Goal: Information Seeking & Learning: Learn about a topic

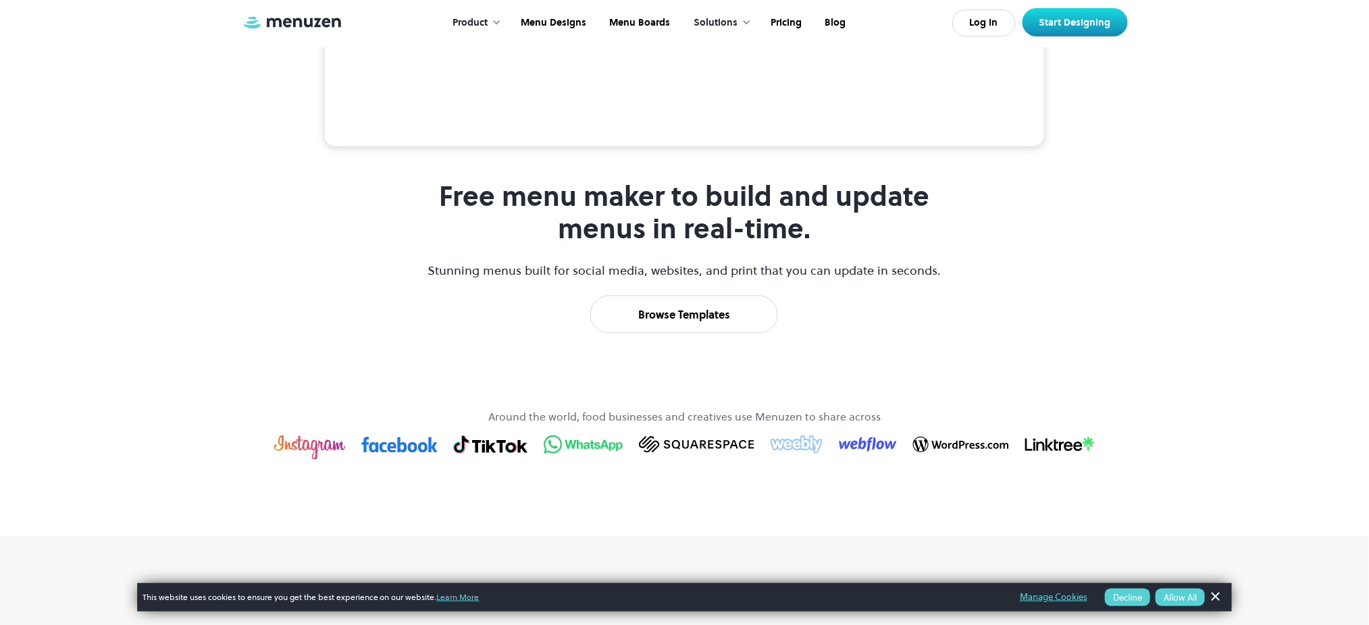
scroll to position [450, 0]
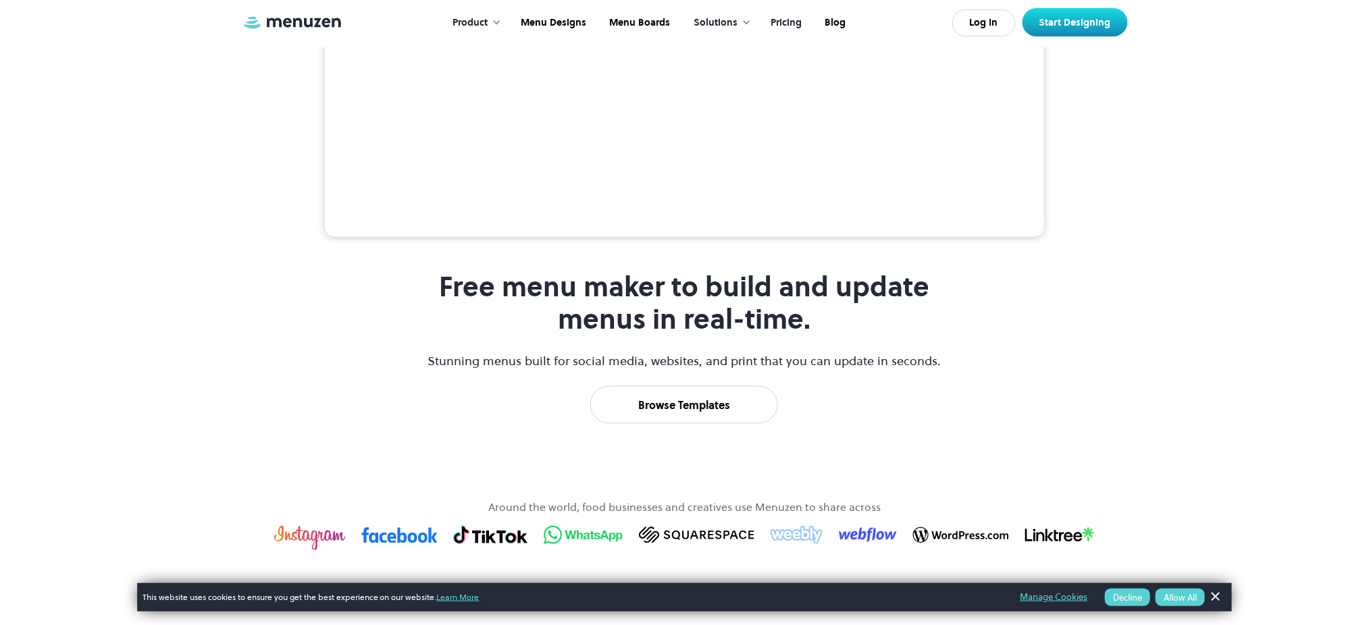
click at [775, 24] on link "Pricing" at bounding box center [785, 23] width 54 height 42
